Goal: Check status: Check status

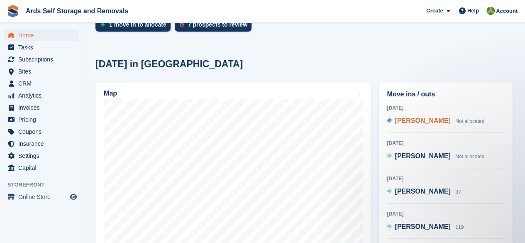
click at [425, 121] on span "[PERSON_NAME]" at bounding box center [422, 120] width 56 height 7
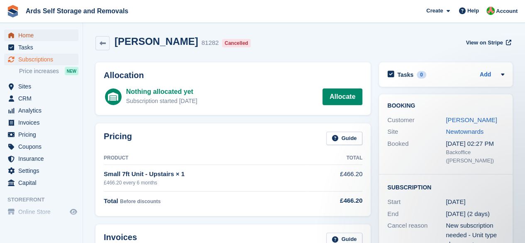
click at [28, 38] on span "Home" at bounding box center [43, 35] width 50 height 12
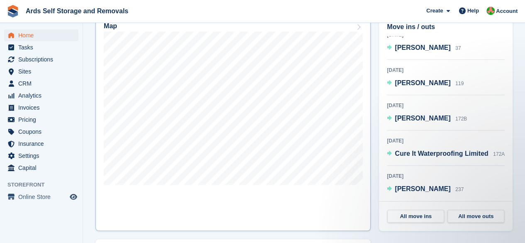
scroll to position [267, 0]
